Goal: Navigation & Orientation: Understand site structure

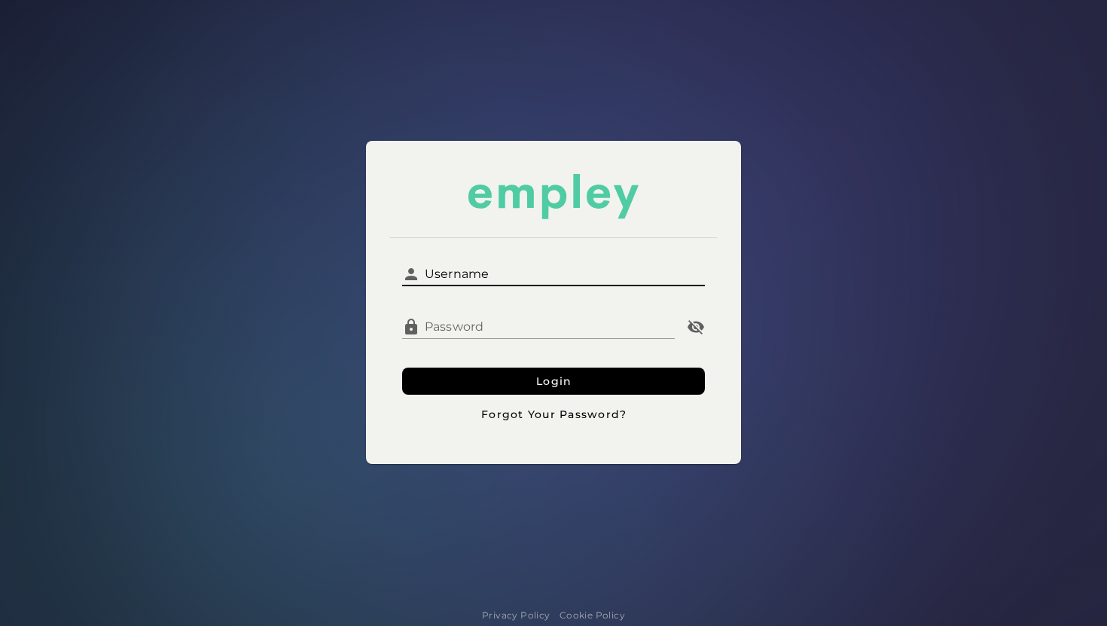
click at [480, 274] on input "Username" at bounding box center [562, 268] width 285 height 36
type input "*******"
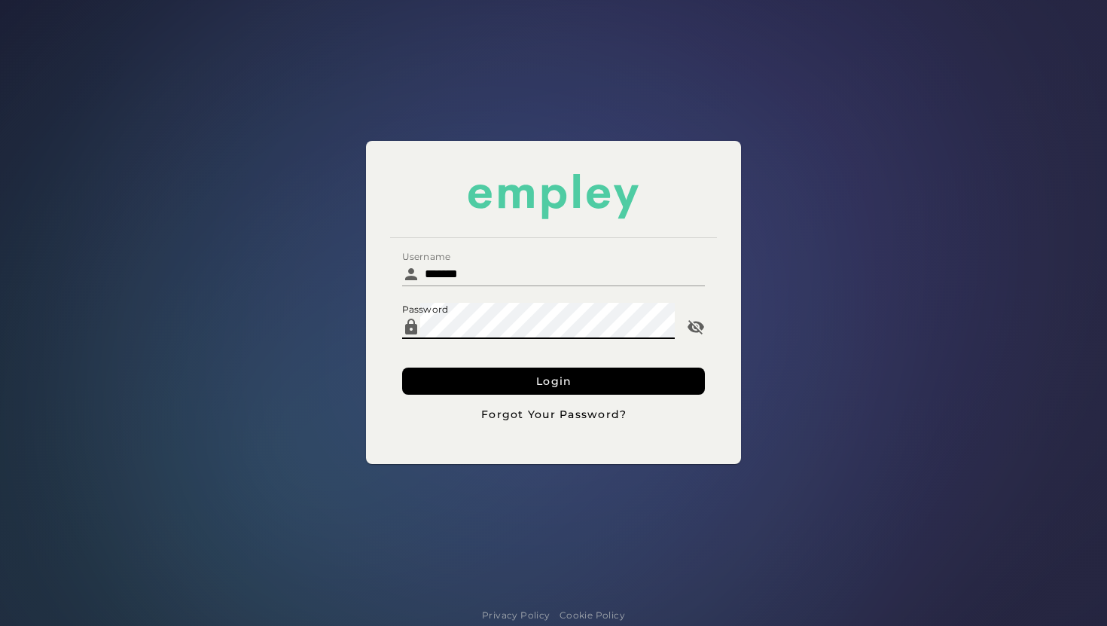
click at [402, 367] on button "Login" at bounding box center [553, 380] width 303 height 27
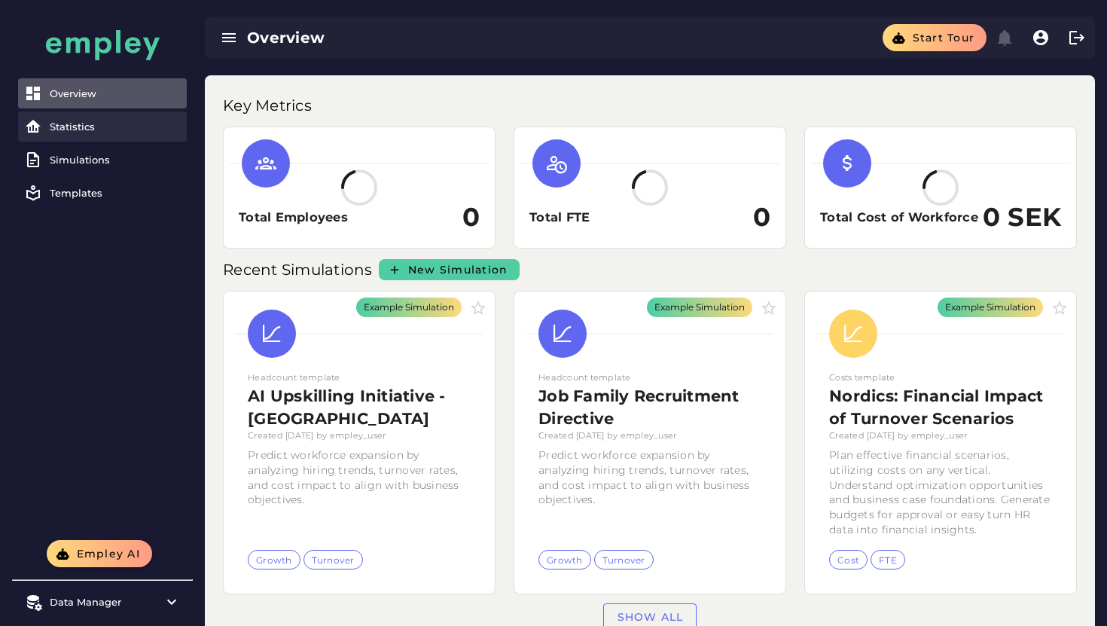
click at [128, 121] on div "Statistics" at bounding box center [115, 126] width 131 height 12
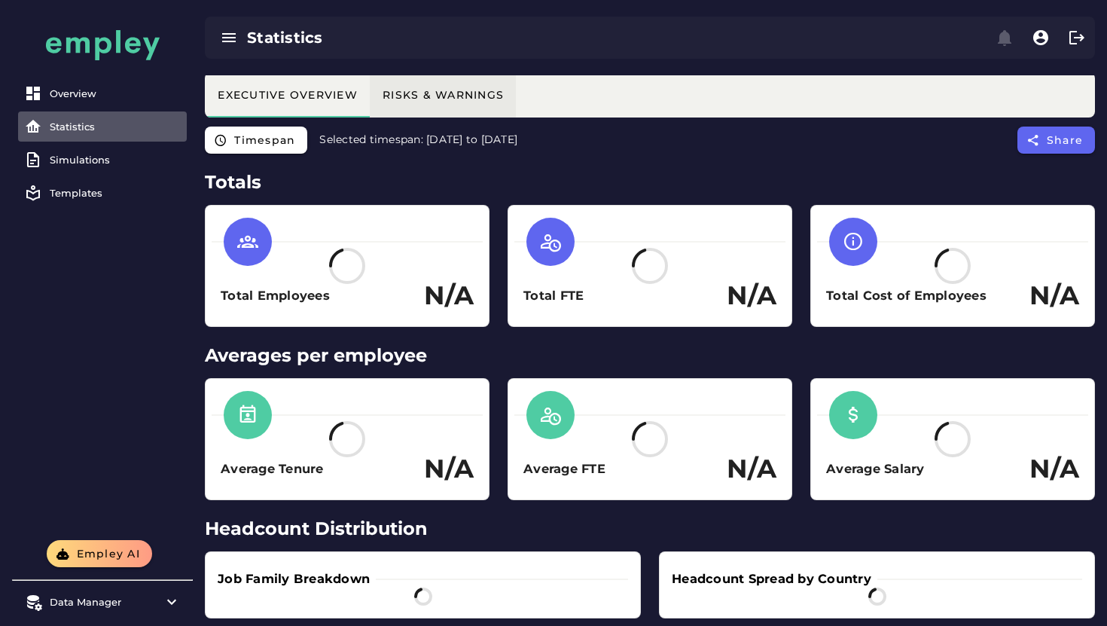
click at [474, 107] on button "Risks & Warnings" at bounding box center [443, 94] width 146 height 45
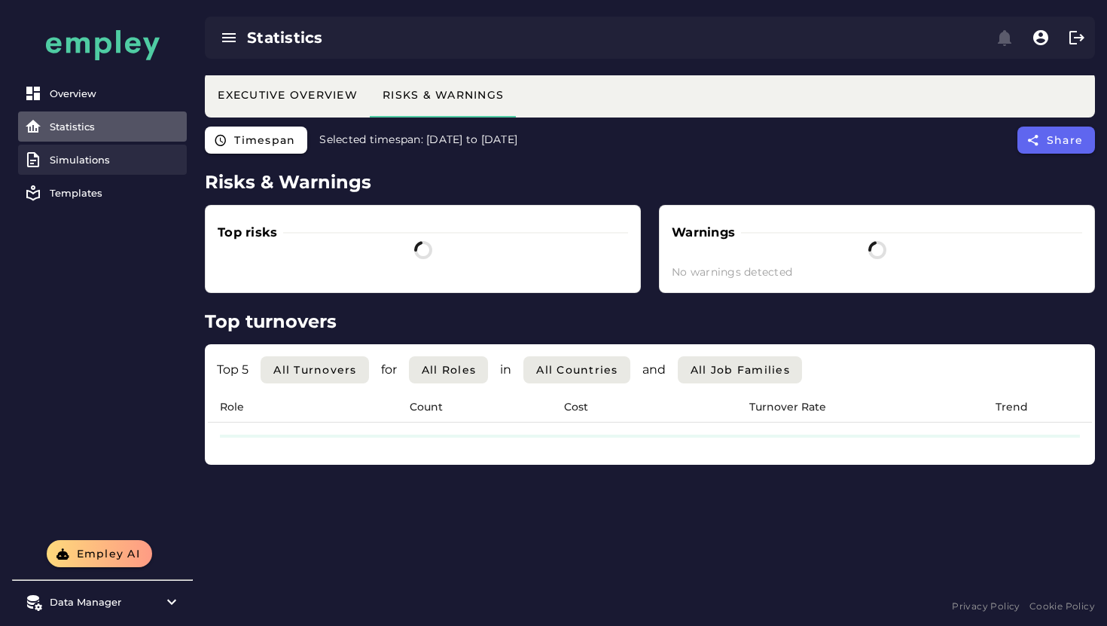
click at [124, 160] on div "Simulations" at bounding box center [115, 160] width 131 height 12
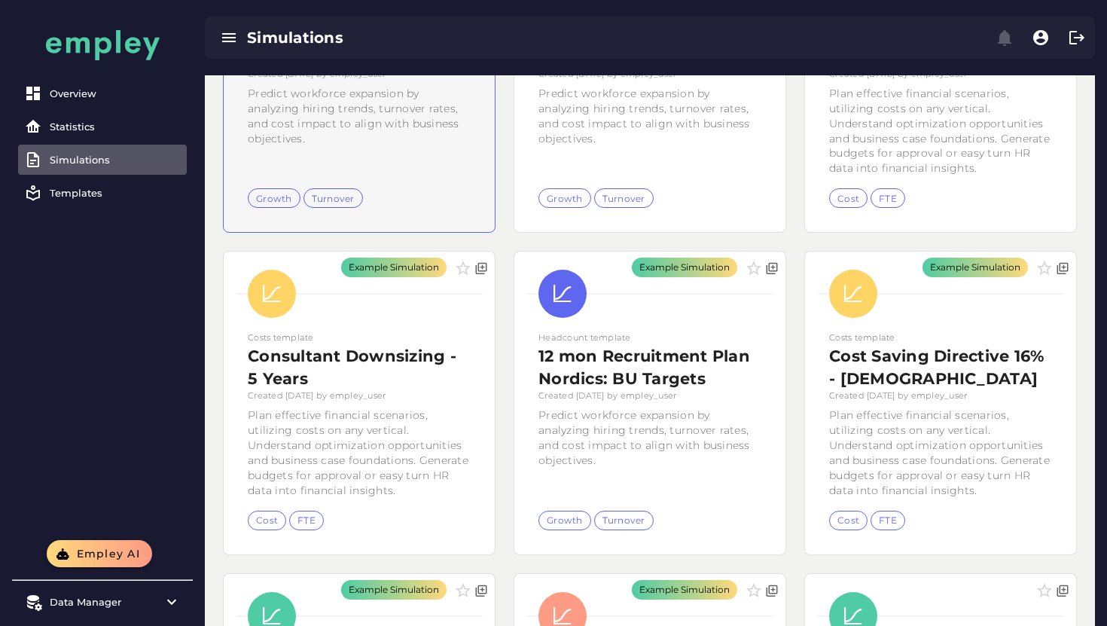
scroll to position [319, 0]
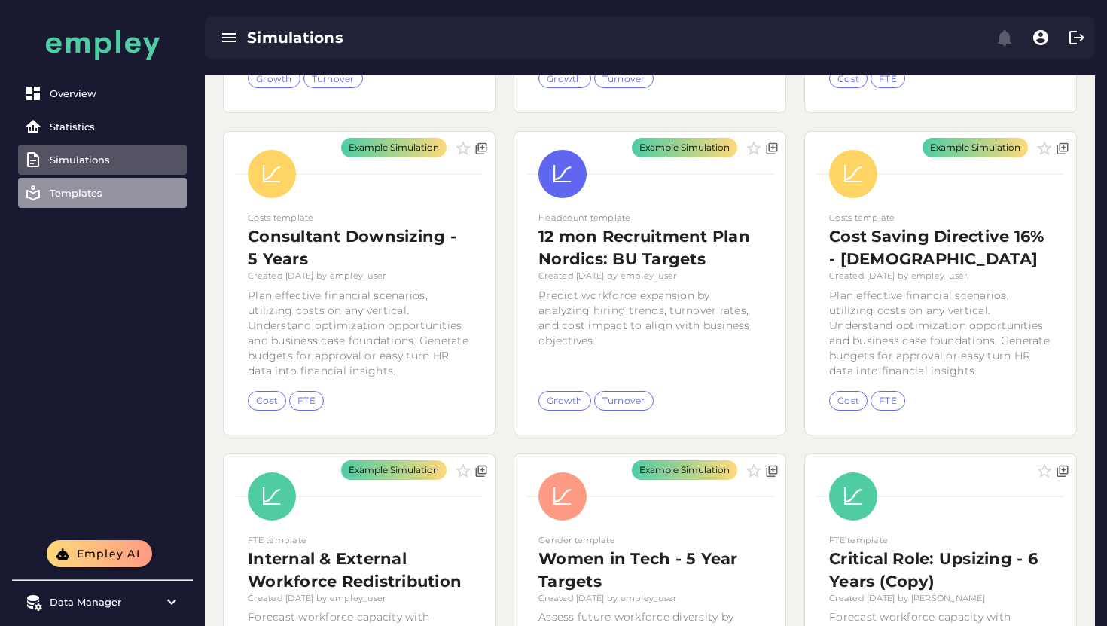
click at [108, 195] on div "Templates" at bounding box center [115, 193] width 131 height 12
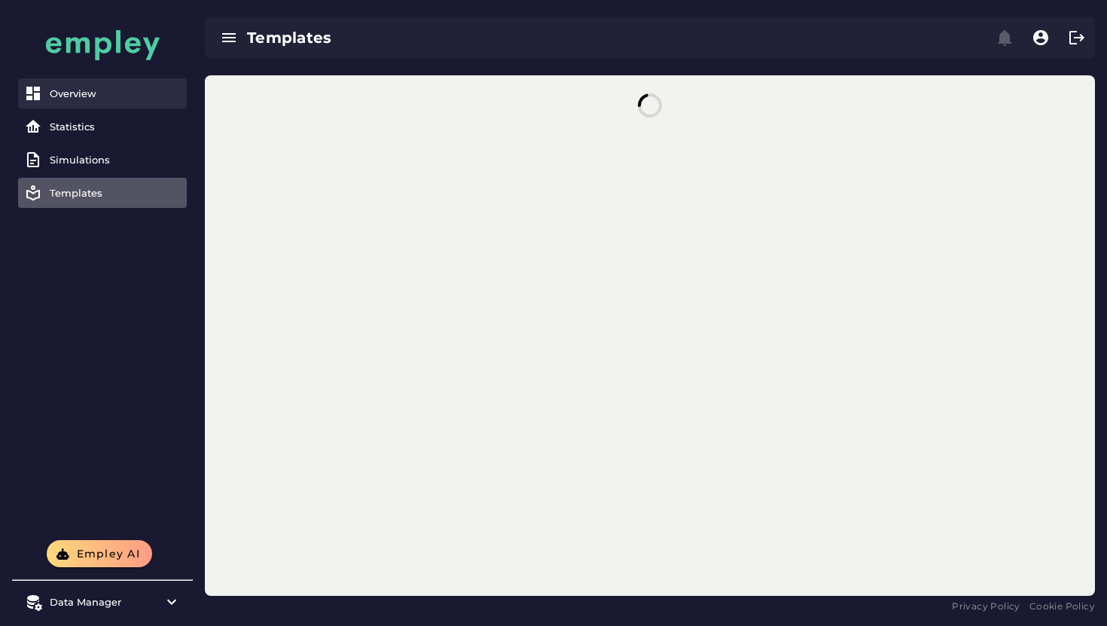
click at [121, 92] on div "Overview" at bounding box center [115, 93] width 131 height 12
